Goal: Information Seeking & Learning: Check status

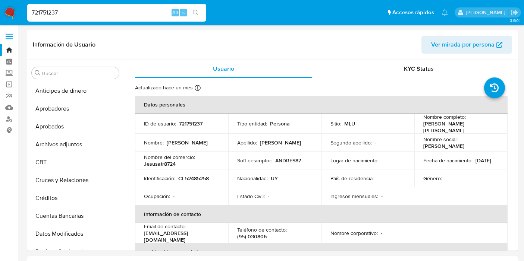
select select "10"
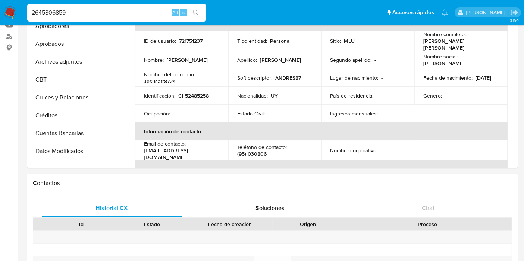
scroll to position [360, 0]
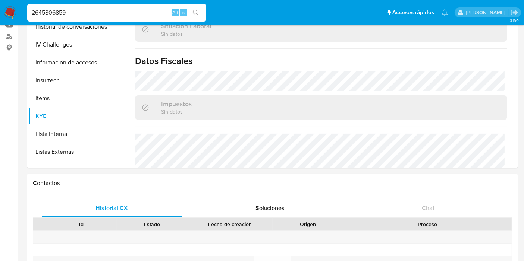
type input "2645806859"
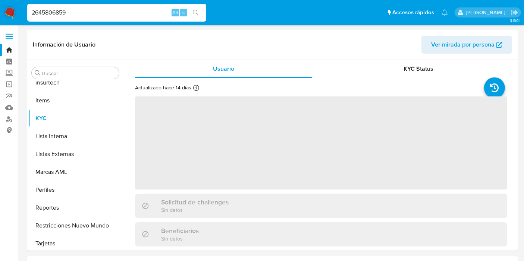
scroll to position [369, 0]
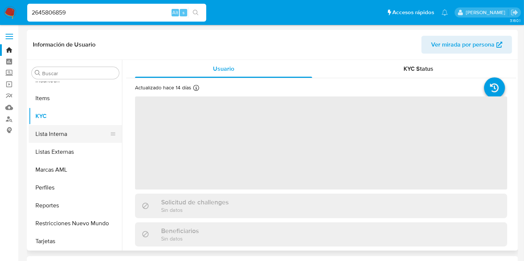
select select "10"
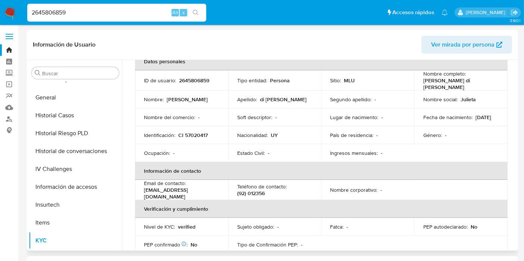
scroll to position [0, 0]
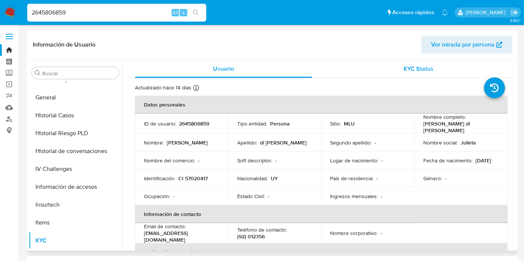
click at [404, 70] on span "KYC Status" at bounding box center [419, 69] width 30 height 9
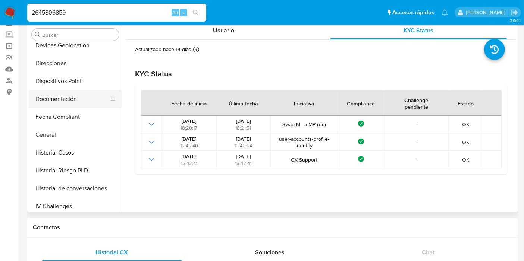
scroll to position [161, 0]
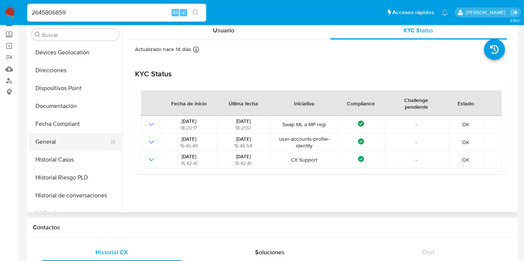
click at [50, 135] on button "General" at bounding box center [72, 142] width 87 height 18
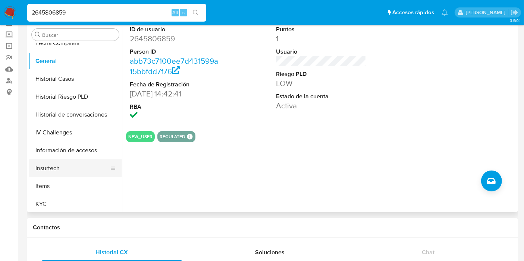
scroll to position [285, 0]
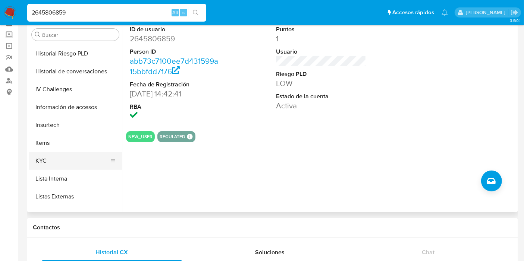
click at [71, 160] on button "KYC" at bounding box center [72, 161] width 87 height 18
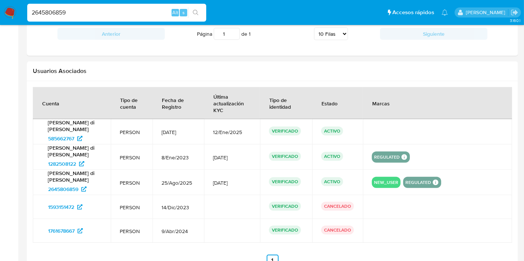
scroll to position [670, 0]
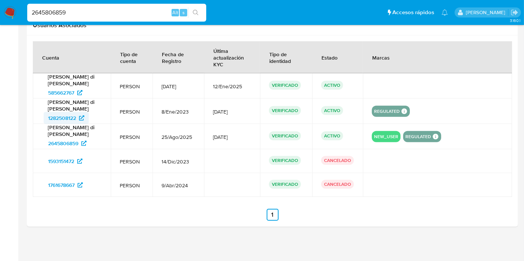
click at [57, 117] on span "1282508122" at bounding box center [62, 118] width 28 height 12
click at [65, 89] on span "585662767" at bounding box center [61, 93] width 26 height 12
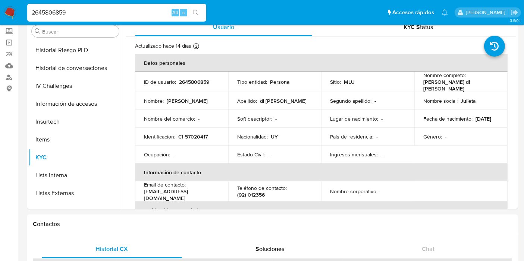
scroll to position [0, 0]
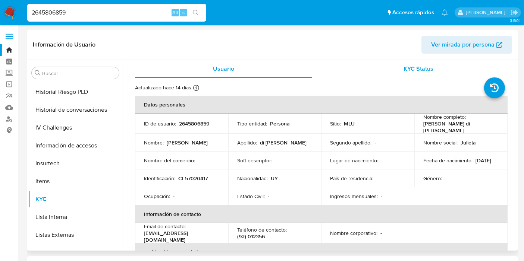
click at [395, 65] on div "KYC Status" at bounding box center [418, 69] width 177 height 18
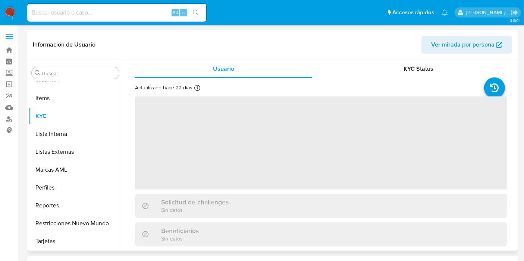
scroll to position [203, 0]
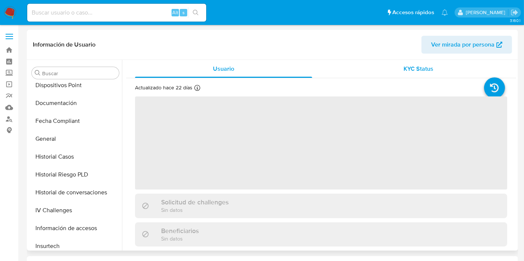
click at [406, 70] on span "KYC Status" at bounding box center [419, 69] width 30 height 9
select select "10"
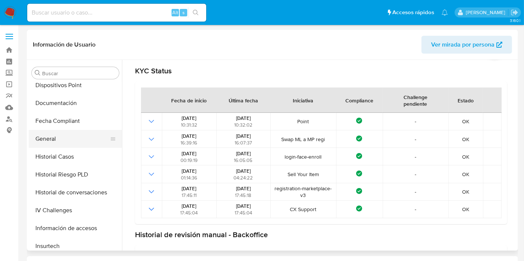
scroll to position [161, 0]
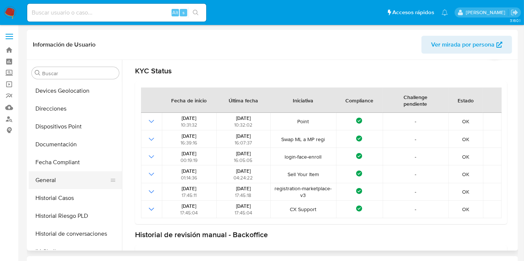
click at [66, 173] on button "General" at bounding box center [72, 181] width 87 height 18
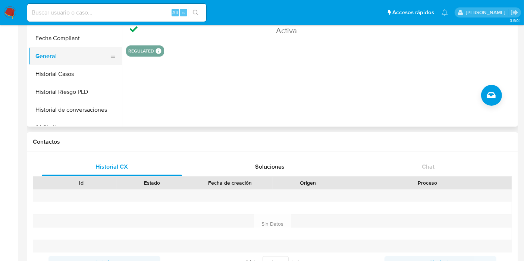
scroll to position [285, 0]
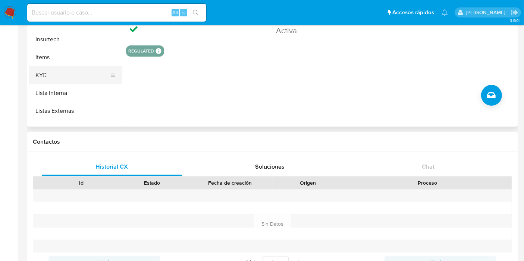
click at [51, 72] on button "KYC" at bounding box center [72, 75] width 87 height 18
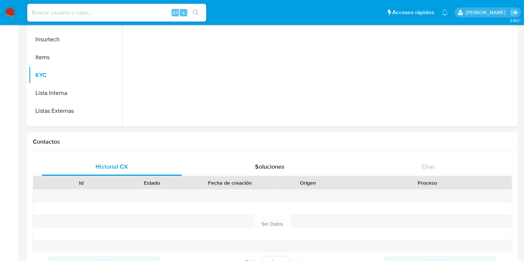
scroll to position [0, 0]
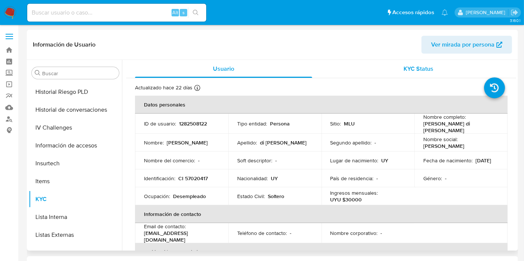
click at [412, 72] on span "KYC Status" at bounding box center [419, 69] width 30 height 9
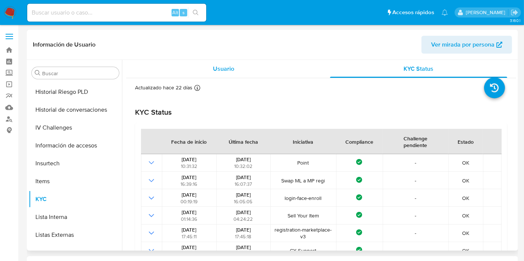
click at [238, 60] on div "Usuario" at bounding box center [223, 69] width 177 height 18
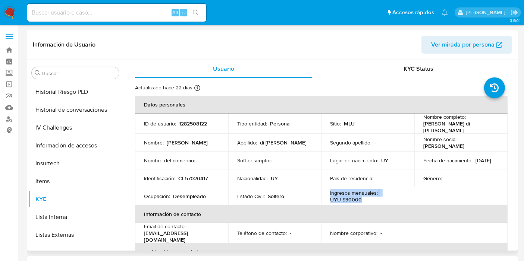
drag, startPoint x: 364, startPoint y: 196, endPoint x: 329, endPoint y: 192, distance: 35.7
click at [330, 192] on div "Ingresos mensuales : UYU $30000" at bounding box center [367, 196] width 75 height 13
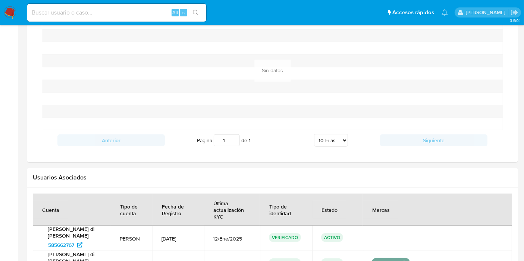
scroll to position [749, 0]
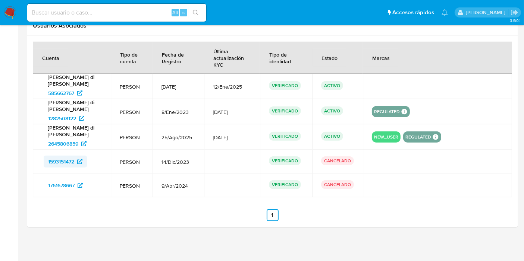
click at [70, 156] on span "1593151472" at bounding box center [61, 162] width 26 height 12
click at [66, 181] on span "1761678667" at bounding box center [61, 186] width 26 height 12
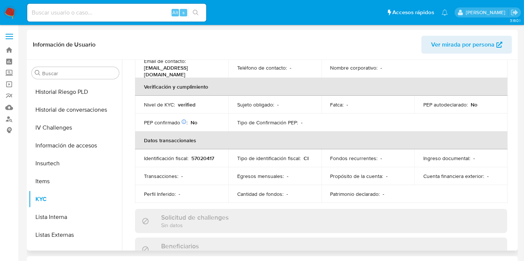
scroll to position [41, 0]
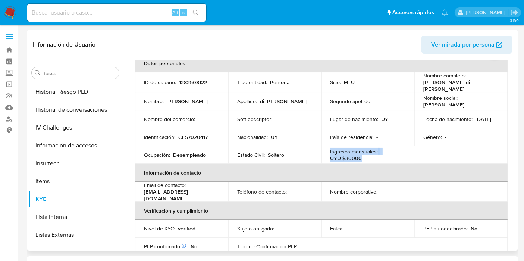
click at [355, 151] on p "Ingresos mensuales :" at bounding box center [354, 151] width 48 height 7
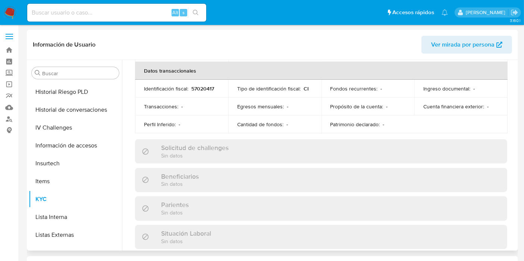
scroll to position [84, 0]
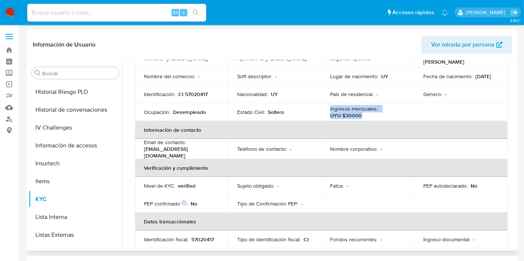
drag, startPoint x: 364, startPoint y: 113, endPoint x: 324, endPoint y: 104, distance: 41.8
click at [324, 104] on td "Ingresos mensuales : UYU $30000" at bounding box center [368, 112] width 93 height 18
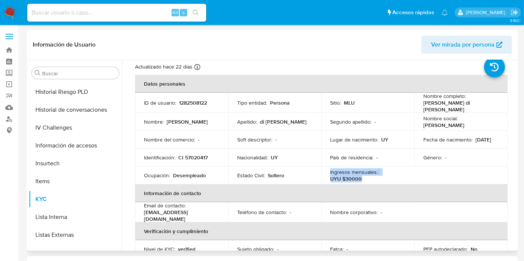
scroll to position [0, 0]
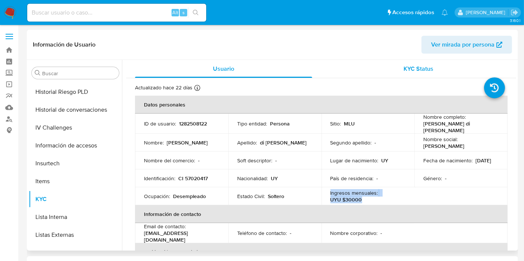
click at [398, 68] on div "KYC Status" at bounding box center [418, 69] width 177 height 18
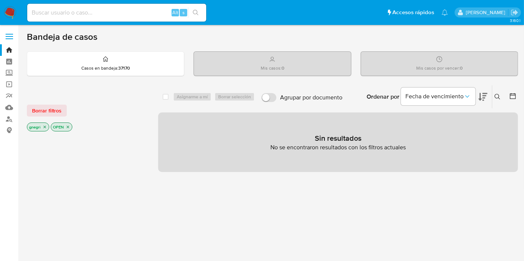
click at [75, 4] on div "Alt s" at bounding box center [116, 13] width 179 height 18
click at [77, 15] on input at bounding box center [116, 13] width 179 height 10
paste input "60380158"
type input "60380158"
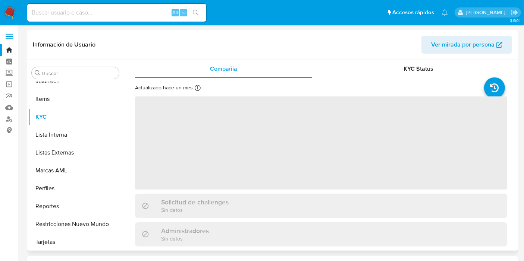
scroll to position [369, 0]
select select "10"
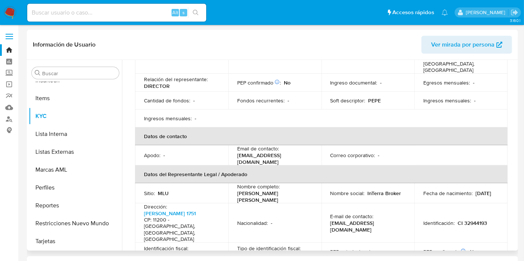
scroll to position [0, 0]
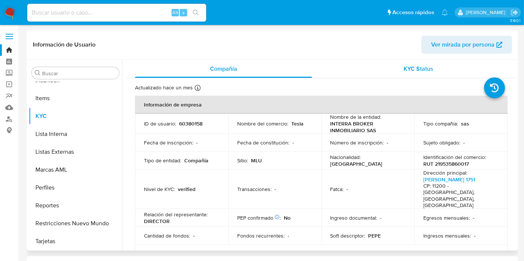
click at [404, 73] on span "KYC Status" at bounding box center [419, 69] width 30 height 9
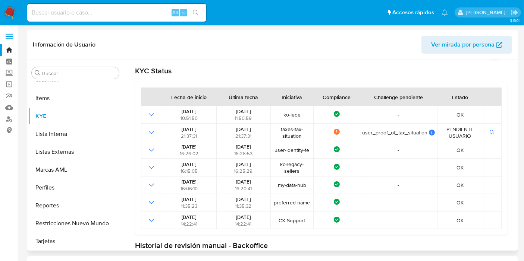
scroll to position [244, 0]
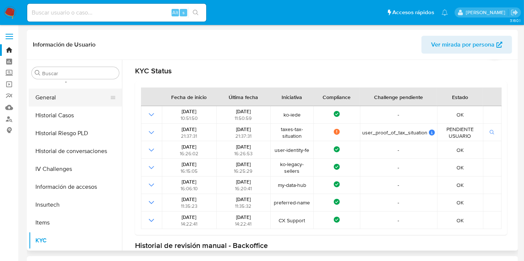
click at [63, 97] on button "General" at bounding box center [72, 98] width 87 height 18
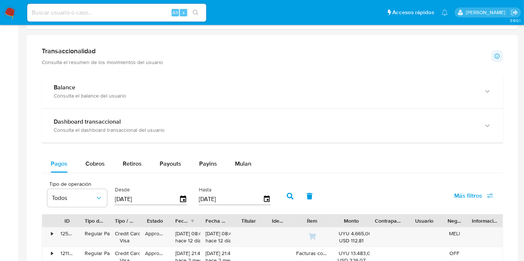
scroll to position [584, 0]
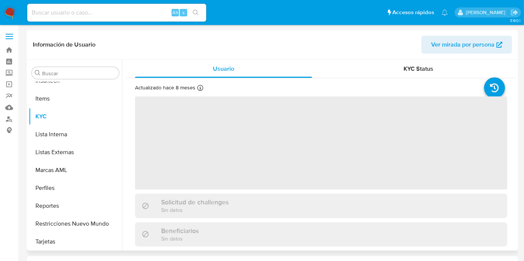
scroll to position [369, 0]
click at [389, 72] on div "KYC Status" at bounding box center [418, 69] width 177 height 18
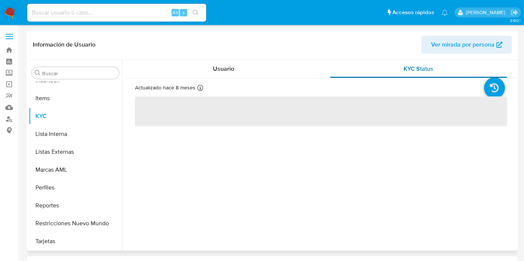
select select "10"
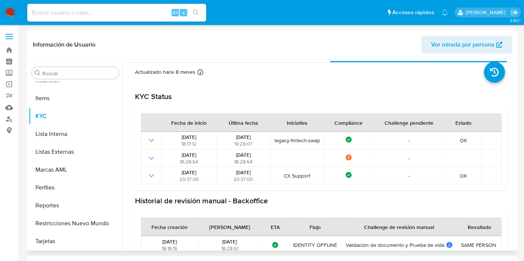
scroll to position [31, 0]
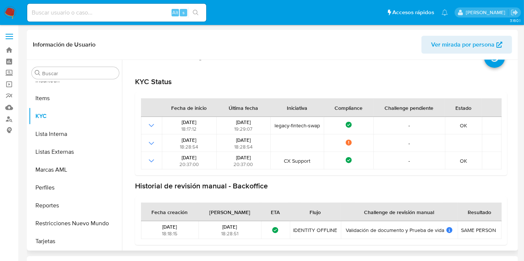
drag, startPoint x: 436, startPoint y: 229, endPoint x: 341, endPoint y: 231, distance: 95.5
click at [343, 231] on div "Validación de documento y Prueba de vida Validación de documento y Prueba de vi…" at bounding box center [399, 230] width 112 height 7
drag, startPoint x: 342, startPoint y: 229, endPoint x: 440, endPoint y: 229, distance: 98.5
click at [440, 229] on div "Validación de documento y Prueba de vida Validación de documento y Prueba de vi…" at bounding box center [399, 230] width 112 height 7
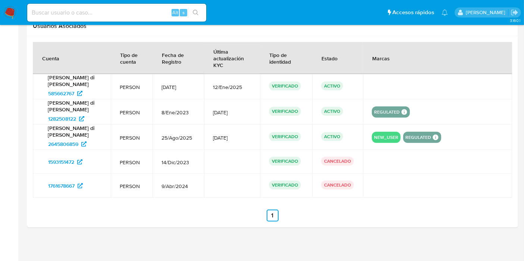
scroll to position [749, 0]
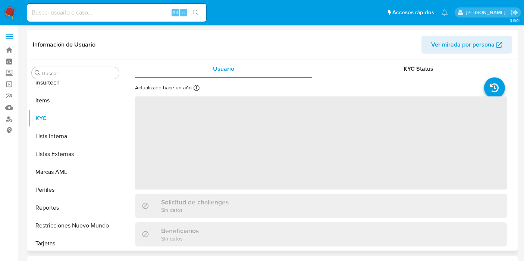
scroll to position [369, 0]
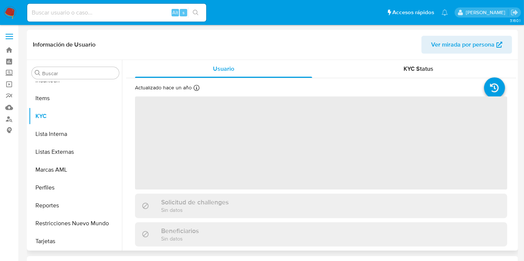
select select "10"
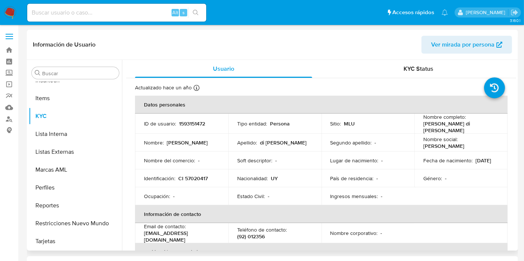
click at [385, 56] on div "Información de Usuario Ver mirada por persona" at bounding box center [272, 45] width 491 height 30
click at [391, 65] on div "KYC Status" at bounding box center [418, 69] width 177 height 18
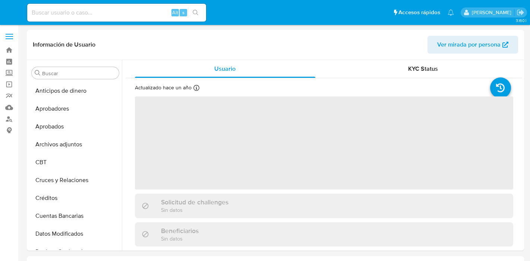
select select "10"
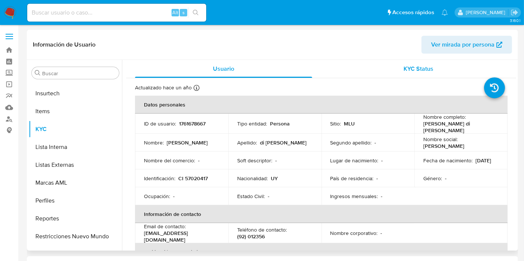
scroll to position [369, 0]
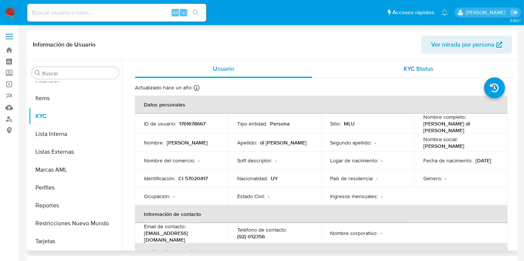
click at [399, 73] on div "KYC Status" at bounding box center [418, 69] width 177 height 18
